Goal: Information Seeking & Learning: Learn about a topic

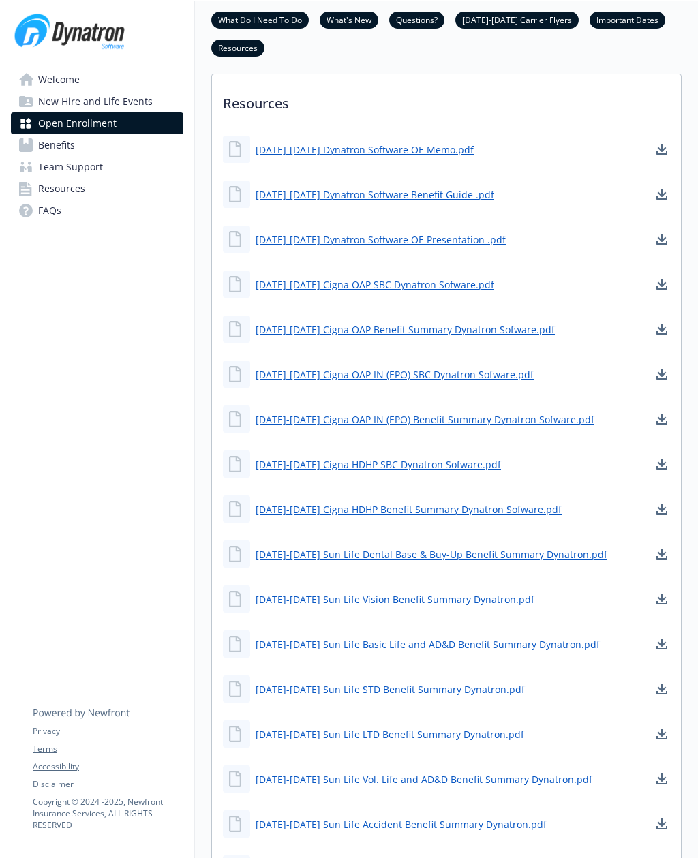
scroll to position [825, 0]
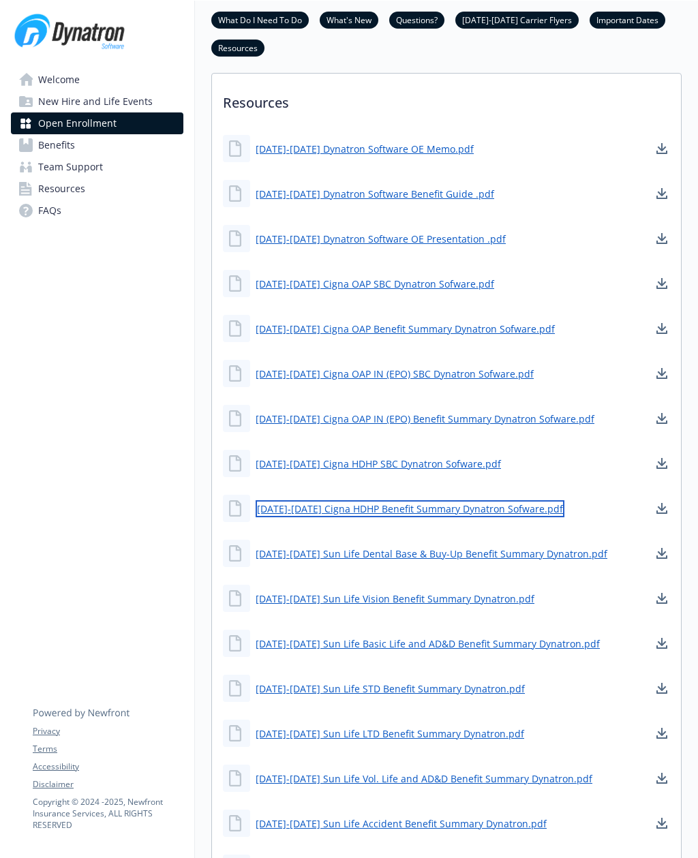
click at [462, 517] on link "[DATE]-[DATE] Cigna HDHP Benefit Summary Dynatron Sofware.pdf" at bounding box center [410, 508] width 309 height 17
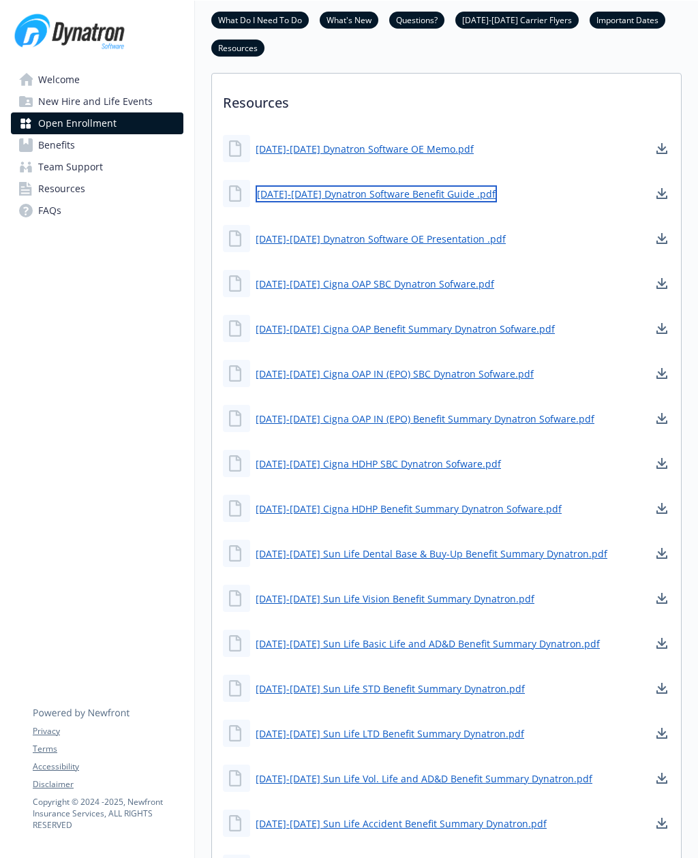
click at [335, 202] on link "[DATE]-[DATE] Dynatron Software Benefit Guide .pdf" at bounding box center [376, 193] width 241 height 17
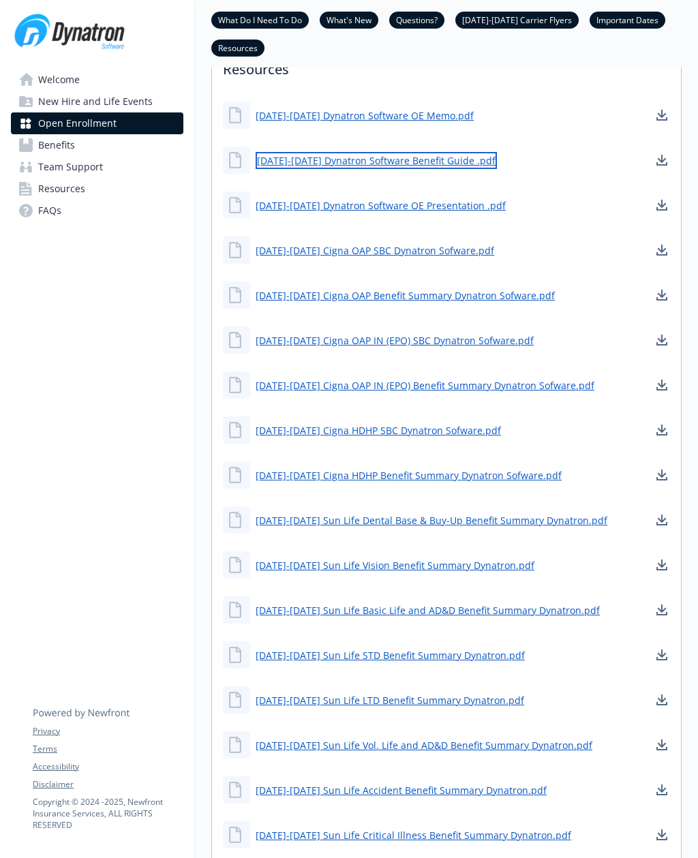
scroll to position [859, 0]
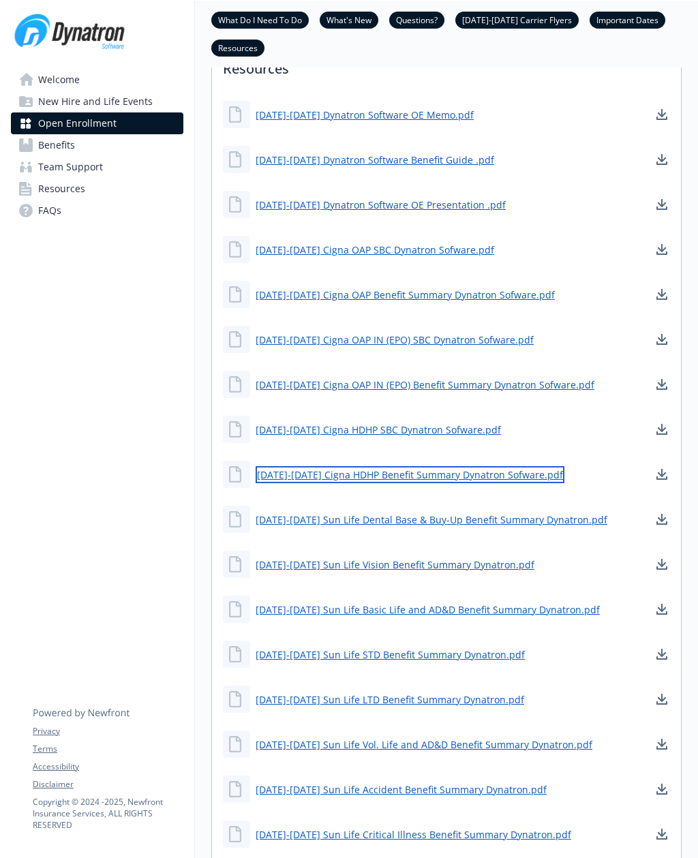
click at [501, 483] on link "[DATE]-[DATE] Cigna HDHP Benefit Summary Dynatron Sofware.pdf" at bounding box center [410, 474] width 309 height 17
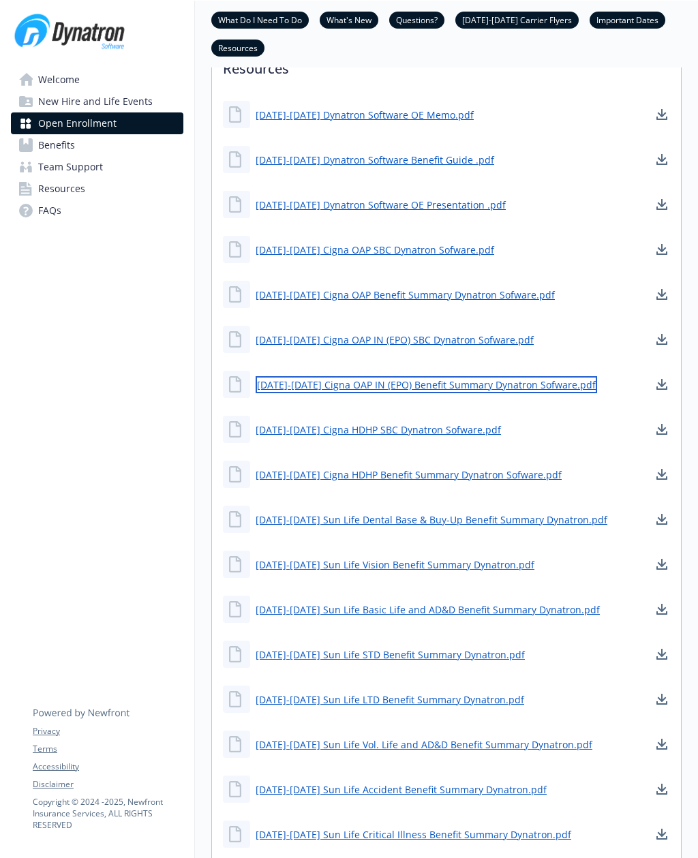
click at [520, 393] on link "[DATE]-[DATE] Cigna OAP IN (EPO) Benefit Summary Dynatron Sofware.pdf" at bounding box center [426, 384] width 341 height 17
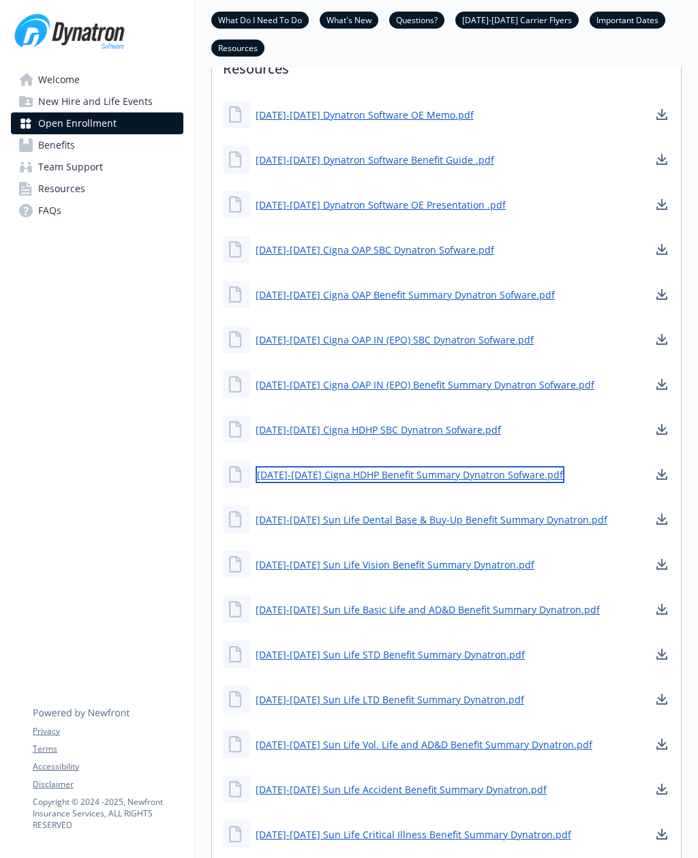
click at [512, 483] on link "[DATE]-[DATE] Cigna HDHP Benefit Summary Dynatron Sofware.pdf" at bounding box center [410, 474] width 309 height 17
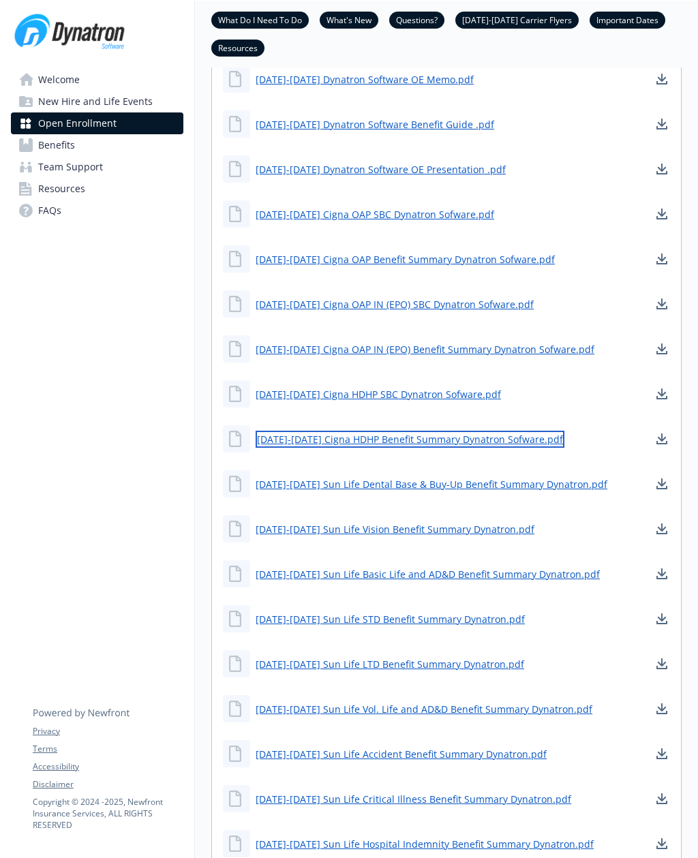
scroll to position [893, 0]
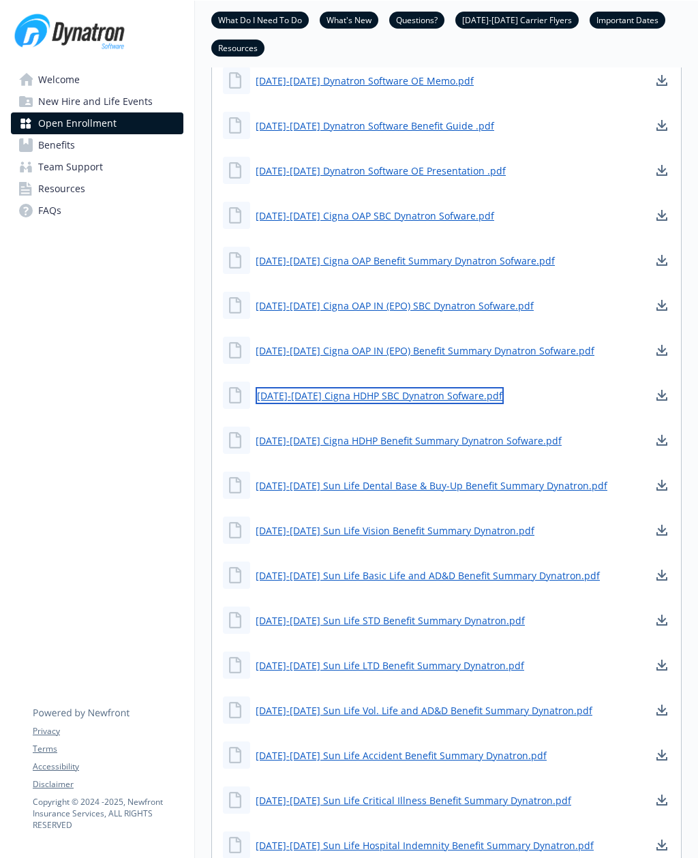
click at [461, 404] on link "[DATE]-[DATE] Cigna HDHP SBC Dynatron Sofware.pdf" at bounding box center [380, 395] width 248 height 17
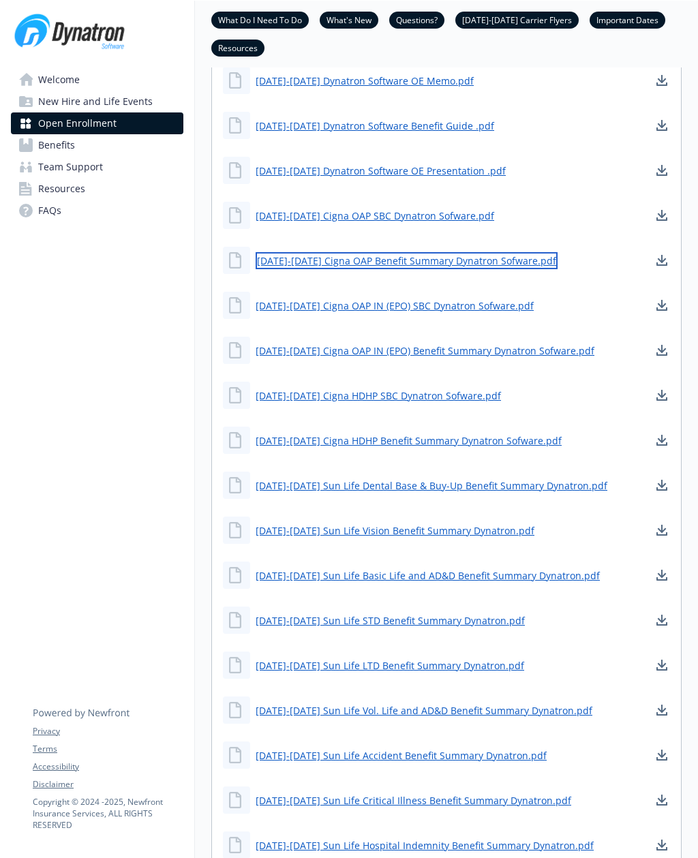
click at [506, 269] on link "[DATE]-[DATE] Cigna OAP Benefit Summary Dynatron Sofware.pdf" at bounding box center [407, 260] width 302 height 17
